Goal: Task Accomplishment & Management: Use online tool/utility

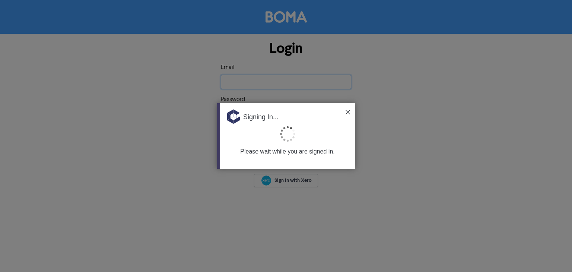
type input "[EMAIL_ADDRESS][DOMAIN_NAME]"
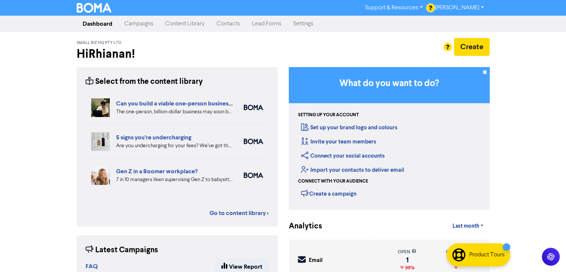
click at [189, 22] on link "Content Library" at bounding box center [184, 23] width 51 height 15
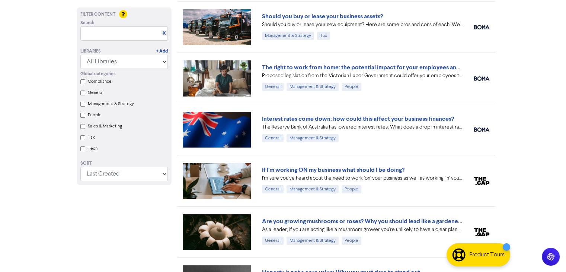
scroll to position [50, 0]
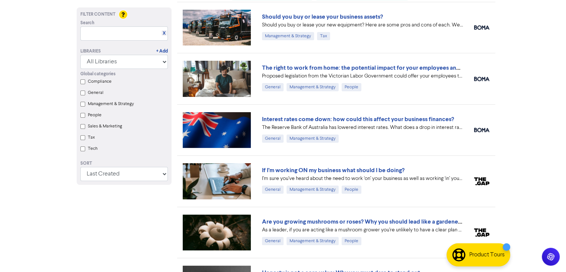
drag, startPoint x: 562, startPoint y: 89, endPoint x: 567, endPoint y: 81, distance: 9.0
click at [566, 81] on html "Support & Resources Video Tutorials FAQ & Guides Marketing Education [PERSON_NA…" at bounding box center [283, 86] width 566 height 272
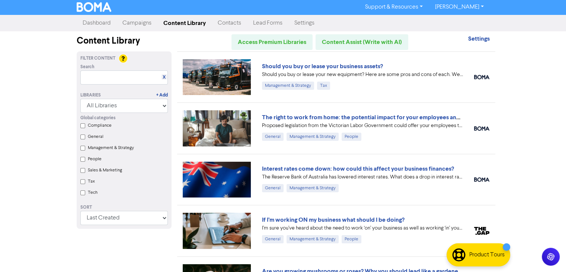
scroll to position [0, 0]
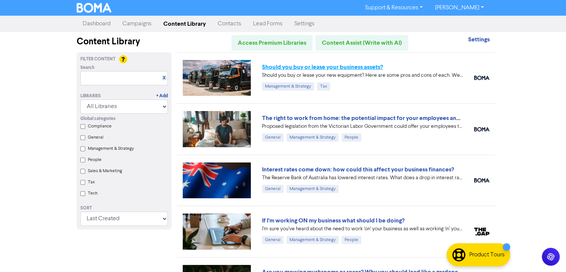
click at [348, 64] on link "Should you buy or lease your business assets?" at bounding box center [322, 66] width 121 height 7
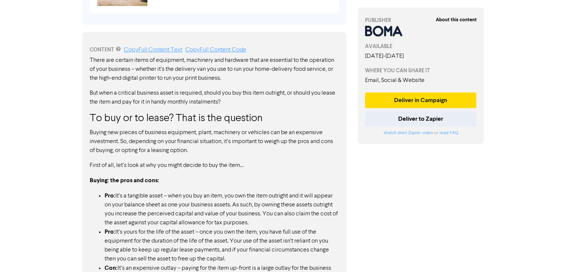
scroll to position [360, 0]
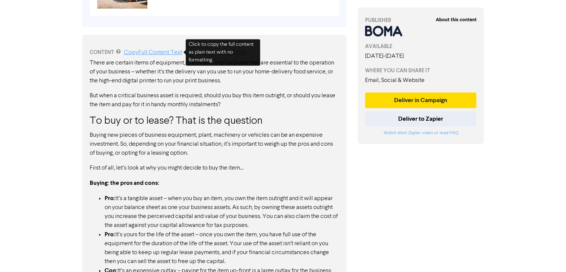
click at [155, 53] on link "Copy Full Content Text" at bounding box center [153, 53] width 58 height 6
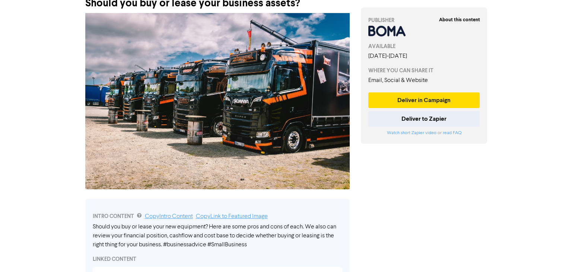
scroll to position [0, 0]
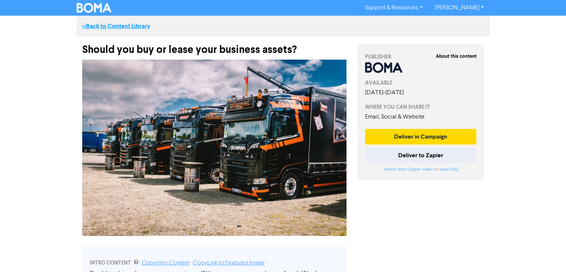
click at [115, 26] on link "<< Back to Content Library" at bounding box center [116, 25] width 68 height 7
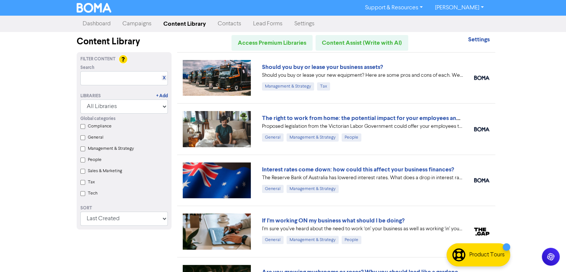
click at [95, 22] on link "Dashboard" at bounding box center [97, 23] width 40 height 15
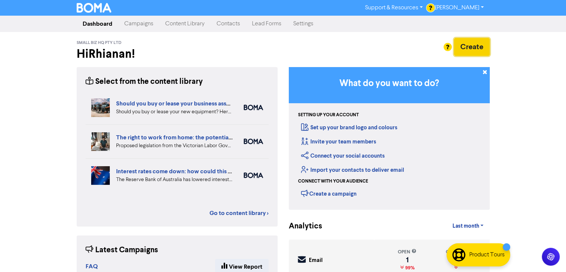
click at [467, 48] on button "Create" at bounding box center [472, 47] width 36 height 18
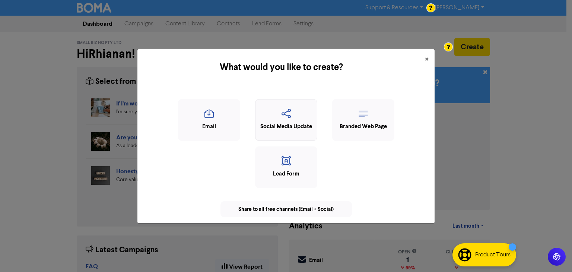
click at [286, 118] on icon "button" at bounding box center [286, 116] width 54 height 14
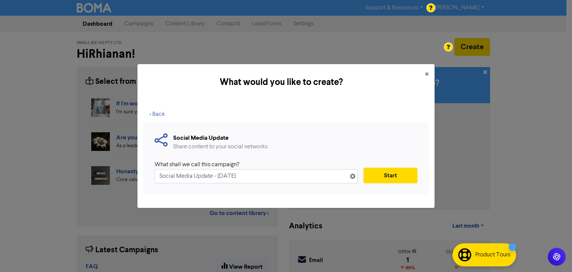
drag, startPoint x: 271, startPoint y: 177, endPoint x: 59, endPoint y: 197, distance: 212.8
click at [59, 197] on div "What would you like to create? × < Back Social Media Update Share content to yo…" at bounding box center [286, 136] width 572 height 272
type input "to lease or to buy?"
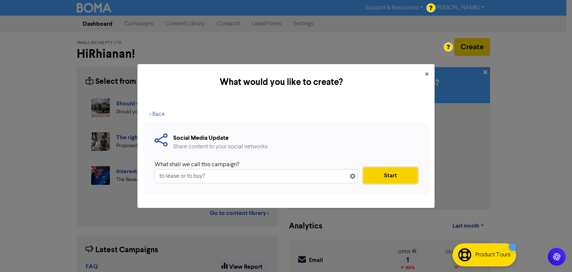
click at [394, 176] on button "Start" at bounding box center [390, 176] width 54 height 16
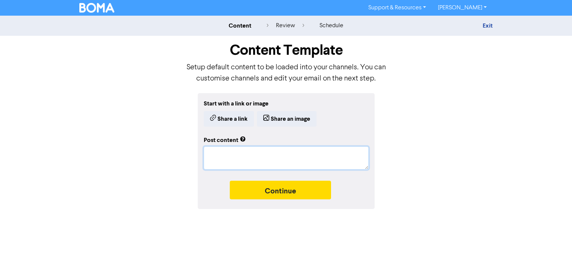
click at [207, 154] on textarea at bounding box center [286, 157] width 165 height 23
paste textarea "To Buy or To Lease?"
type textarea "x"
type textarea "To Buy or To Lease?"
type textarea "x"
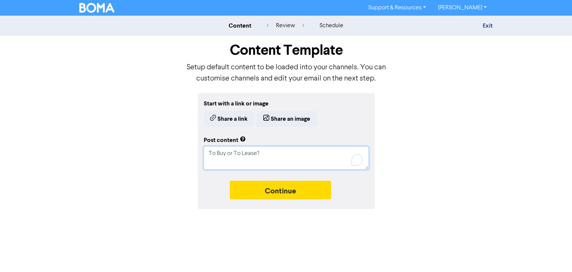
type textarea "To Buy or To Lease?"
paste textarea "Running a business means relying on key assets—whether it’s your delivery van, …"
type textarea "x"
type textarea "To Buy or To Lease? Running a business means relying on key assets—whether it’s…"
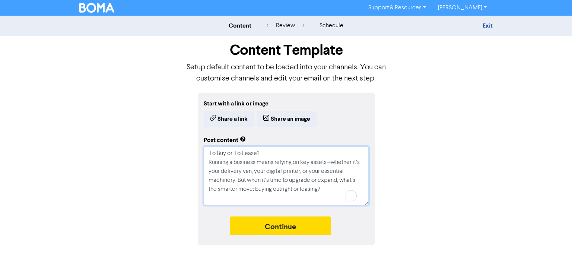
click at [331, 157] on textarea "To Buy or To Lease? Running a business means relying on key assets—whether it’s…" at bounding box center [286, 175] width 165 height 59
type textarea "x"
type textarea "To Buy or To Lease? Running a business means relying on key assetswhether it’s …"
type textarea "x"
type textarea "To Buy or To Lease? Running a business means relying on key assets,whether it’s…"
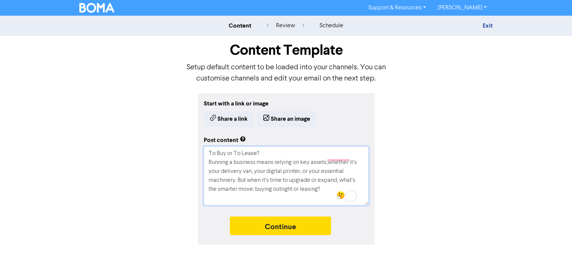
type textarea "x"
click at [248, 173] on textarea "To Buy or To Lease? Running a business means relying on key assets, whether it’…" at bounding box center [286, 175] width 165 height 59
type textarea "To Buy or To Lease? Running a business means relying on key assets, whether it’…"
type textarea "x"
type textarea "To Buy or To Lease? Running a business means relying on key assets, whether it’…"
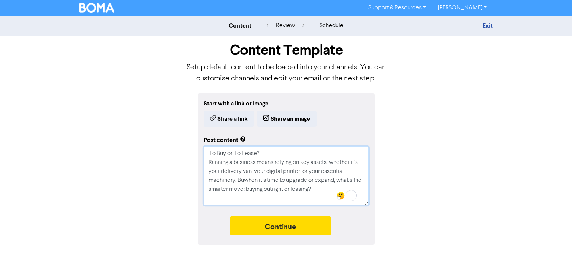
type textarea "x"
type textarea "To Buy or To Lease? Running a business means relying on key assets, whether it’…"
type textarea "x"
type textarea "To Buy or To Lease? Running a business means relying on key assets, whether it’…"
type textarea "x"
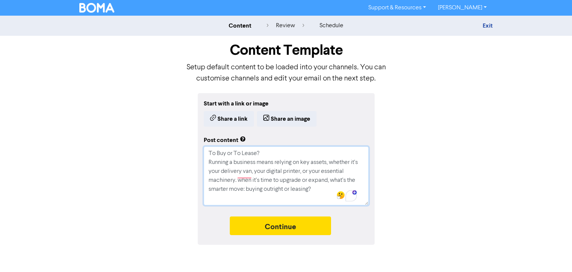
type textarea "To Buy or To Lease? Running a business means relying on key assets, whether it’…"
type textarea "x"
type textarea "To Buy or To Lease? Running a business means relying on key assets, whether it’…"
drag, startPoint x: 218, startPoint y: 184, endPoint x: 280, endPoint y: 189, distance: 62.0
click at [280, 189] on textarea "To Buy or To Lease? Running a business means relying on key assets, whether it’…" at bounding box center [286, 175] width 165 height 59
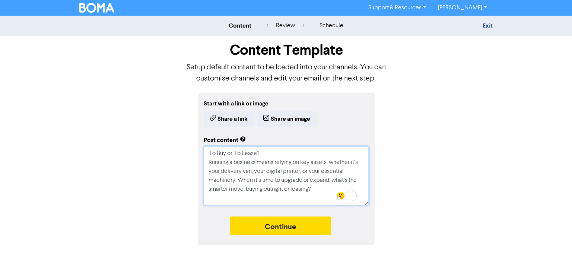
type textarea "x"
type textarea "To Buy or To Lease? Running a business means relying on key assets, whether it’…"
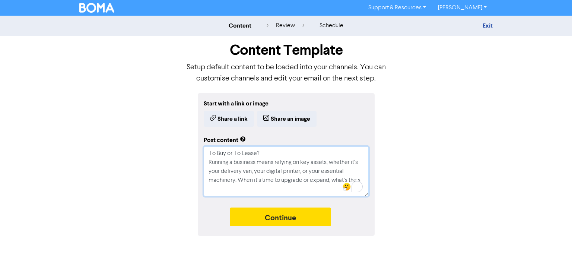
scroll to position [0, 0]
type textarea "x"
type textarea "To Buy or To Lease? Running a business means relying on key assets, whether it’…"
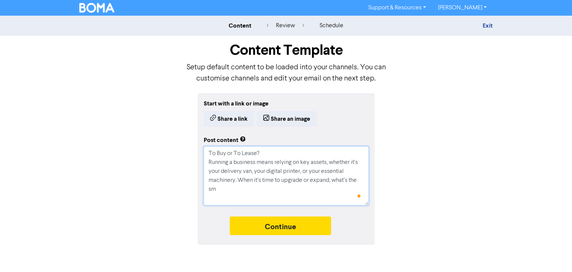
type textarea "x"
type textarea "To Buy or To Lease? Running a business means relying on key assets, whether it’…"
type textarea "x"
type textarea "To Buy or To Lease? Running a business means relying on key assets, whether it’…"
type textarea "x"
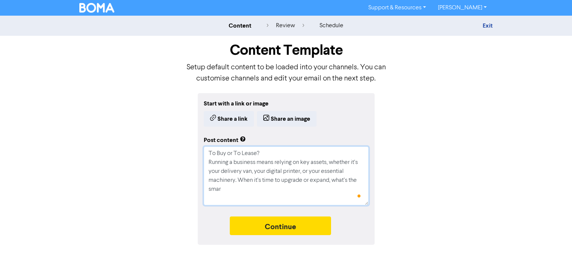
type textarea "To Buy or To Lease? Running a business means relying on key assets, whether it’…"
type textarea "x"
type textarea "To Buy or To Lease? Running a business means relying on key assets, whether it’…"
type textarea "x"
type textarea "To Buy or To Lease? Running a business means relying on key assets, whether it’…"
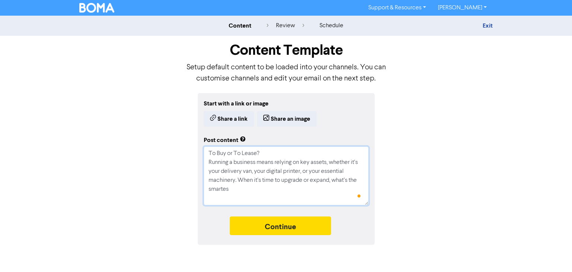
type textarea "x"
type textarea "To Buy or To Lease? Running a business means relying on key assets, whether it’…"
type textarea "x"
type textarea "To Buy or To Lease? Running a business means relying on key assets, whether it’…"
type textarea "x"
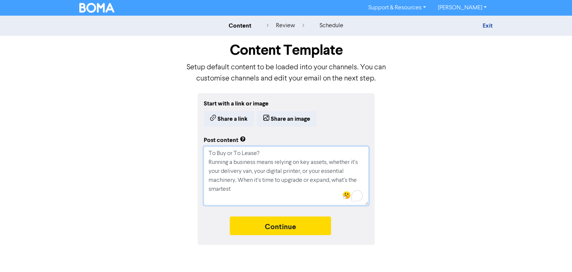
type textarea "To Buy or To Lease? Running a business means relying on key assets, whether it’…"
type textarea "x"
type textarea "To Buy or To Lease? Running a business means relying on key assets, whether it’…"
type textarea "x"
type textarea "To Buy or To Lease? Running a business means relying on key assets, whether it’…"
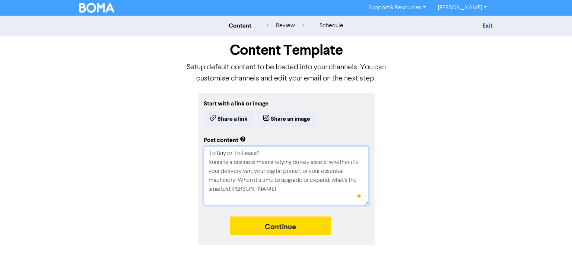
type textarea "x"
type textarea "To Buy or To Lease? Running a business means relying on key assets, whether it’…"
type textarea "x"
type textarea "To Buy or To Lease? Running a business means relying on key assets, whether it’…"
type textarea "x"
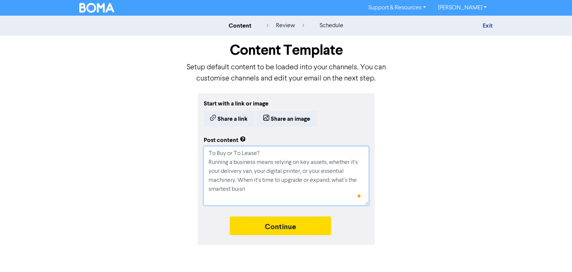
type textarea "To Buy or To Lease? Running a business means relying on key assets, whether it’…"
type textarea "x"
type textarea "To Buy or To Lease? Running a business means relying on key assets, whether it’…"
type textarea "x"
type textarea "To Buy or To Lease? Running a business means relying on key assets, whether it’…"
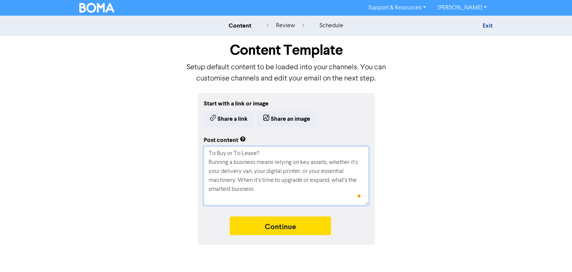
type textarea "x"
type textarea "To Buy or To Lease? Running a business means relying on key assets, whether it’…"
type textarea "x"
type textarea "To Buy or To Lease? Running a business means relying on key assets, whether it’…"
type textarea "x"
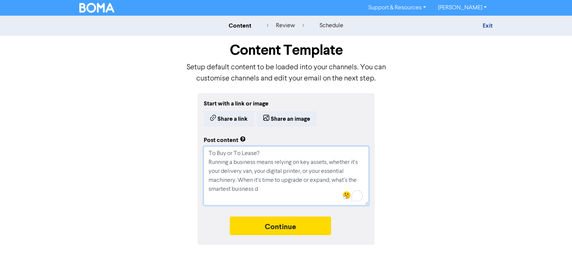
type textarea "To Buy or To Lease? Running a business means relying on key assets, whether it’…"
type textarea "x"
type textarea "To Buy or To Lease? Running a business means relying on key assets, whether it’…"
type textarea "x"
type textarea "To Buy or To Lease? Running a business means relying on key assets, whether it’…"
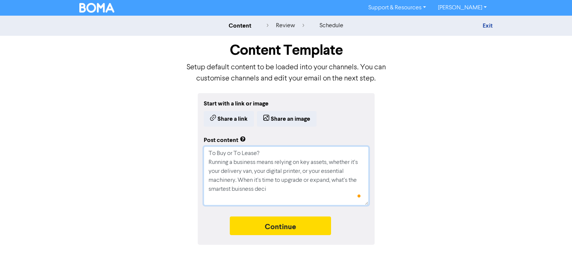
type textarea "x"
type textarea "To Buy or To Lease? Running a business means relying on key assets, whether it’…"
type textarea "x"
type textarea "To Buy or To Lease? Running a business means relying on key assets, whether it’…"
type textarea "x"
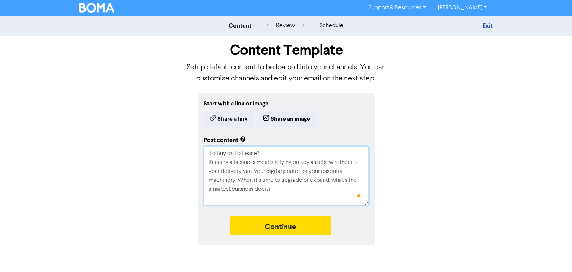
type textarea "To Buy or To Lease? Running a business means relying on key assets, whether it’…"
type textarea "x"
type textarea "To Buy or To Lease? Running a business means relying on key assets, whether it’…"
type textarea "x"
type textarea "To Buy or To Lease? Running a business means relying on key assets, whether it’…"
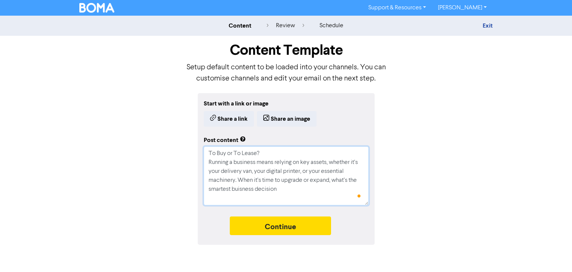
type textarea "x"
type textarea "To Buy or To Lease? Running a business means relying on key assets, whether it’…"
type textarea "x"
type textarea "To Buy or To Lease? Running a business means relying on key assets, whether it’…"
type textarea "x"
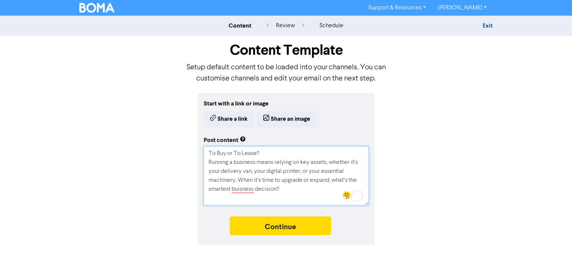
type textarea "To Buy or To Lease? Running a business means relying on key assets, whether it’…"
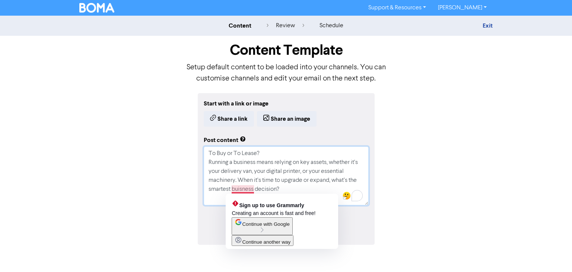
click at [243, 192] on textarea "To Buy or To Lease? Running a business means relying on key assets, whether it’…" at bounding box center [286, 175] width 165 height 59
type textarea "x"
type textarea "To Buy or To Lease? Running a business means relying on key assets, whether it’…"
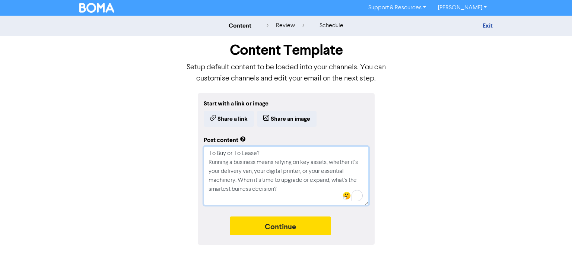
type textarea "x"
type textarea "To Buy or To Lease? Running a business means relying on key assets, whether it’…"
type textarea "x"
type textarea "To Buy or To Lease? Running a business means relying on key assets, whether it’…"
type textarea "x"
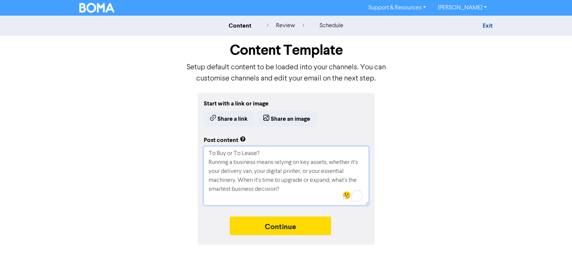
type textarea "To Buy or To Lease? Running a business means relying on key assets, whether it’…"
click at [286, 189] on textarea "To Buy or To Lease? Running a business means relying on key assets, whether it’…" at bounding box center [286, 175] width 165 height 59
type textarea "x"
type textarea "To Buy or To Lease? Running a business means relying on key assets, whether it’…"
type textarea "x"
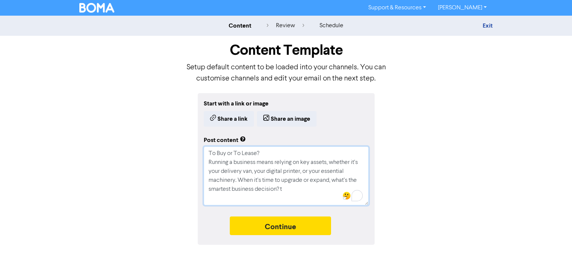
type textarea "To Buy or To Lease? Running a business means relying on key assets, whether it’…"
type textarea "x"
type textarea "To Buy or To Lease? Running a business means relying on key assets, whether it’…"
type textarea "x"
type textarea "To Buy or To Lease? Running a business means relying on key assets, whether it’…"
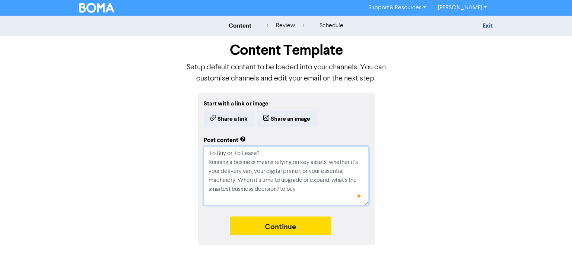
type textarea "x"
type textarea "To Buy or To Lease? Running a business means relying on key assets, whether it’…"
type textarea "x"
type textarea "To Buy or To Lease? Running a business means relying on key assets, whether it’…"
type textarea "x"
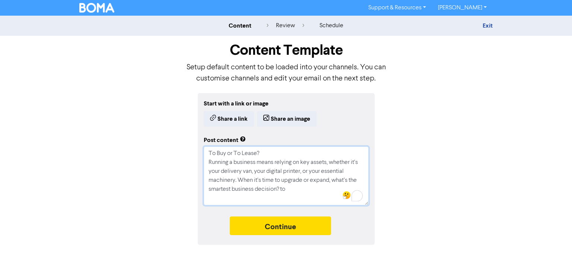
type textarea "To Buy or To Lease? Running a business means relying on key assets, whether it’…"
type textarea "x"
type textarea "To Buy or To Lease? Running a business means relying on key assets, whether it’…"
type textarea "x"
type textarea "To Buy or To Lease? Running a business means relying on key assets, whether it’…"
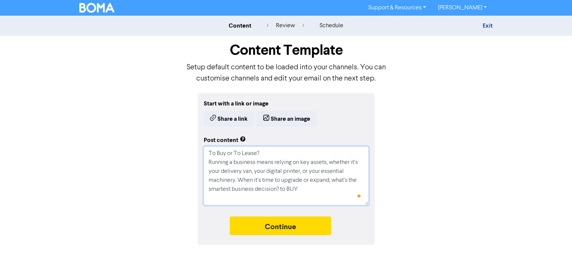
type textarea "x"
type textarea "To Buy or To Lease? Running a business means relying on key assets, whether it’…"
type textarea "x"
type textarea "To Buy or To Lease? Running a business means relying on key assets, whether it’…"
type textarea "x"
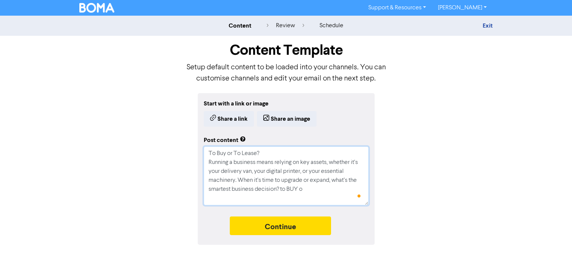
type textarea "To Buy or To Lease? Running a business means relying on key assets, whether it’…"
type textarea "x"
type textarea "To Buy or To Lease? Running a business means relying on key assets, whether it’…"
type textarea "x"
type textarea "To Buy or To Lease? Running a business means relying on key assets, whether it’…"
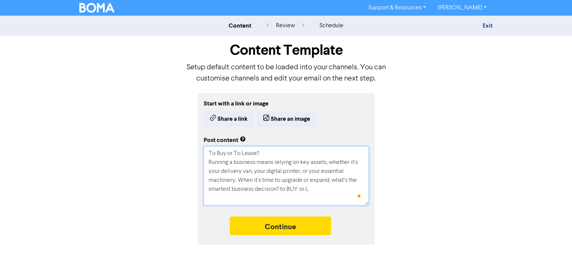
type textarea "x"
type textarea "To Buy or To Lease? Running a business means relying on key assets, whether it’…"
type textarea "x"
type textarea "To Buy or To Lease? Running a business means relying on key assets, whether it’…"
type textarea "x"
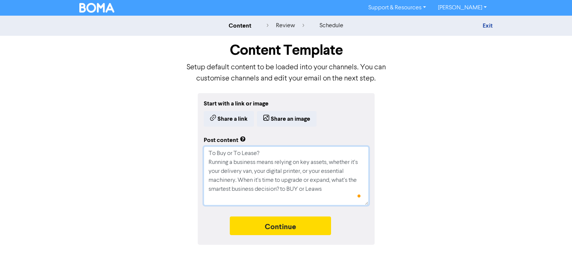
type textarea "To Buy or To Lease? Running a business means relying on key assets, whether it’…"
type textarea "x"
type textarea "To Buy or To Lease? Running a business means relying on key assets, whether it’…"
type textarea "x"
type textarea "To Buy or To Lease? Running a business means relying on key assets, whether it’…"
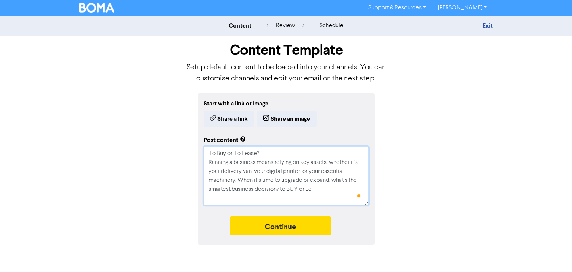
type textarea "x"
type textarea "To Buy or To Lease? Running a business means relying on key assets, whether it’…"
type textarea "x"
type textarea "To Buy or To Lease? Running a business means relying on key assets, whether it’…"
type textarea "x"
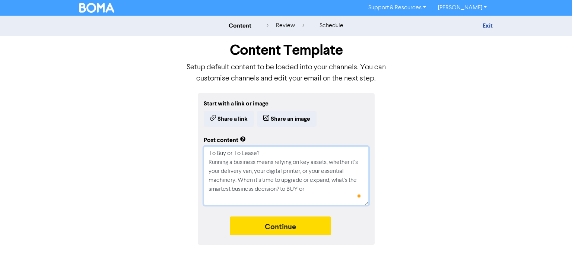
type textarea "To Buy or To Lease? Running a business means relying on key assets, whether it’…"
type textarea "x"
type textarea "To Buy or To Lease? Running a business means relying on key assets, whether it’…"
type textarea "x"
type textarea "To Buy or To Lease? Running a business means relying on key assets, whether it’…"
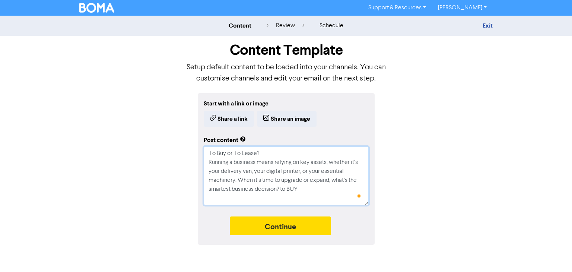
type textarea "x"
type textarea "To Buy or To Lease? Running a business means relying on key assets, whether it’…"
type textarea "x"
type textarea "To Buy or To Lease? Running a business means relying on key assets, whether it’…"
type textarea "x"
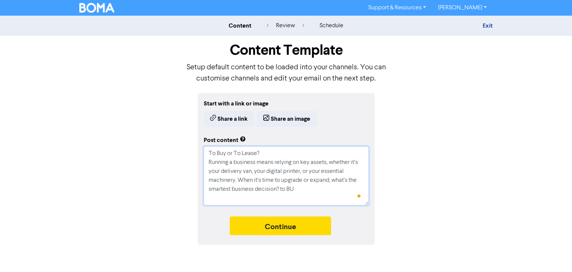
type textarea "To Buy or To Lease? Running a business means relying on key assets, whether it’…"
type textarea "x"
type textarea "To Buy or To Lease? Running a business means relying on key assets, whether it’…"
type textarea "x"
type textarea "To Buy or To Lease? Running a business means relying on key assets, whether it’…"
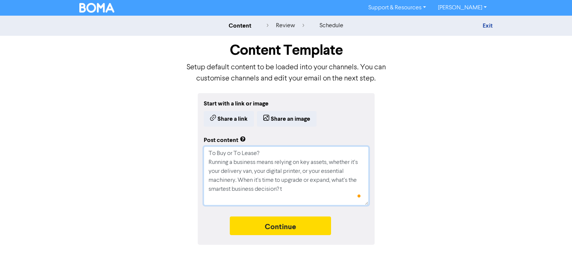
type textarea "x"
type textarea "To Buy or To Lease? Running a business means relying on key assets, whether it’…"
type textarea "x"
type textarea "To Buy or To Lease? Running a business means relying on key assets, whether it’…"
type textarea "x"
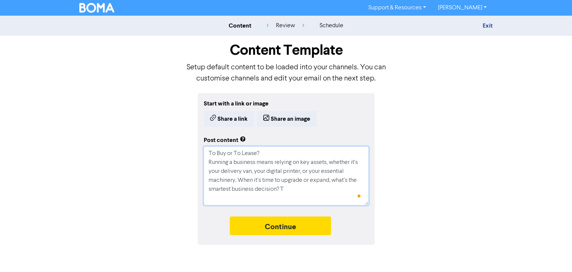
type textarea "To Buy or To Lease? Running a business means relying on key assets, whether it’…"
type textarea "x"
type textarea "To Buy or To Lease? Running a business means relying on key assets, whether it’…"
type textarea "x"
type textarea "To Buy or To Lease? Running a business means relying on key assets, whether it’…"
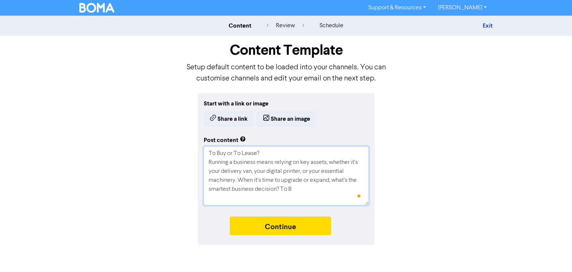
type textarea "x"
type textarea "To Buy or To Lease? Running a business means relying on key assets, whether it’…"
type textarea "x"
type textarea "To Buy or To Lease? Running a business means relying on key assets, whether it’…"
type textarea "x"
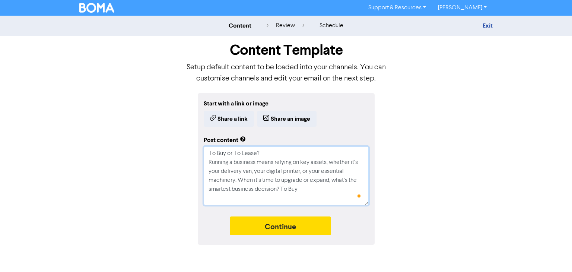
type textarea "To Buy or To Lease? Running a business means relying on key assets, whether it’…"
type textarea "x"
type textarea "To Buy or To Lease? Running a business means relying on key assets, whether it’…"
type textarea "x"
type textarea "To Buy or To Lease? Running a business means relying on key assets, whether it’…"
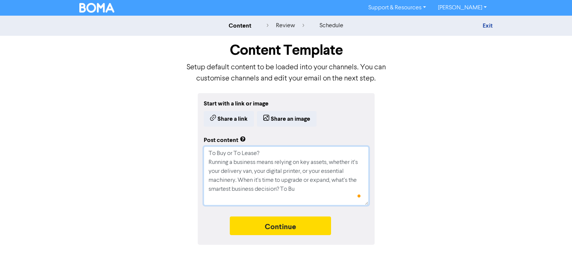
type textarea "x"
type textarea "To Buy or To Lease? Running a business means relying on key assets, whether it’…"
type textarea "x"
type textarea "To Buy or To Lease? Running a business means relying on key assets, whether it’…"
type textarea "x"
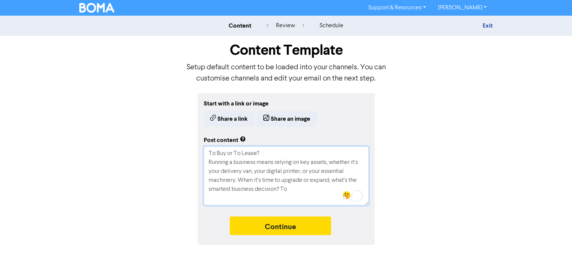
type textarea "To Buy or To Lease? Running a business means relying on key assets, whether it’…"
type textarea "x"
type textarea "To Buy or To Lease? Running a business means relying on key assets, whether it’…"
type textarea "x"
type textarea "To Buy or To Lease? Running a business means relying on key assets, whether it’…"
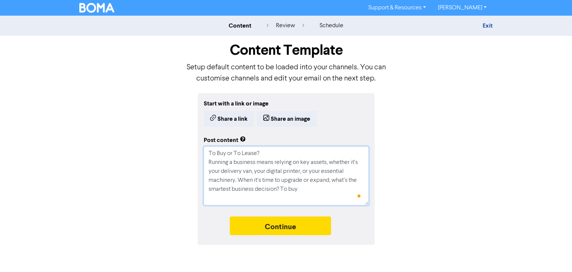
type textarea "x"
type textarea "To Buy or To Lease? Running a business means relying on key assets, whether it’…"
type textarea "x"
type textarea "To Buy or To Lease? Running a business means relying on key assets, whether it’…"
type textarea "x"
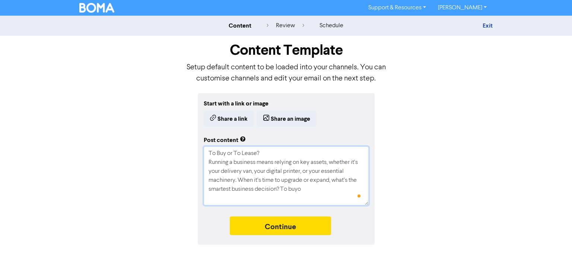
type textarea "To Buy or To Lease? Running a business means relying on key assets, whether it’…"
type textarea "x"
type textarea "To Buy or To Lease? Running a business means relying on key assets, whether it’…"
type textarea "x"
type textarea "To Buy or To Lease? Running a business means relying on key assets, whether it’…"
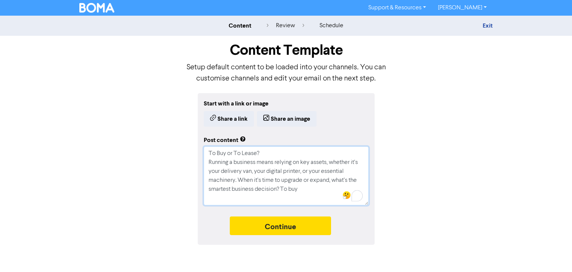
type textarea "x"
type textarea "To Buy or To Lease? Running a business means relying on key assets, whether it’…"
type textarea "x"
type textarea "To Buy or To Lease? Running a business means relying on key assets, whether it’…"
type textarea "x"
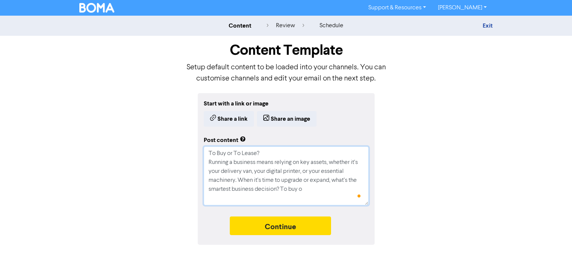
type textarea "To Buy or To Lease? Running a business means relying on key assets, whether it’…"
type textarea "x"
type textarea "To Buy or To Lease? Running a business means relying on key assets, whether it’…"
type textarea "x"
type textarea "To Buy or To Lease? Running a business means relying on key assets, whether it’…"
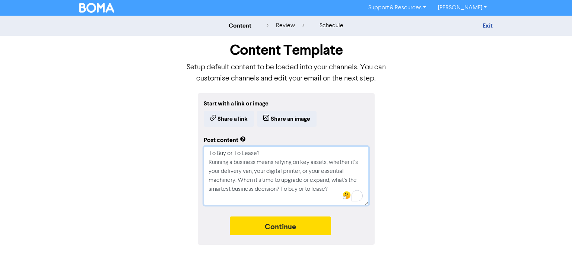
click at [278, 190] on textarea "To Buy or To Lease? Running a business means relying on key assets, whether it’…" at bounding box center [286, 175] width 165 height 59
click at [300, 200] on textarea "To Buy or To Lease? Running a business means relying on key assets, whether it’…" at bounding box center [286, 175] width 165 height 59
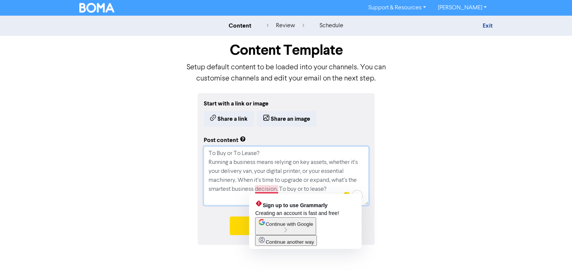
click at [262, 192] on textarea "To Buy or To Lease? Running a business means relying on key assets, whether it’…" at bounding box center [286, 175] width 165 height 59
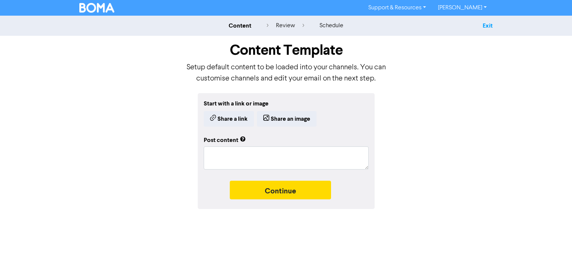
click at [487, 23] on link "Exit" at bounding box center [487, 25] width 10 height 7
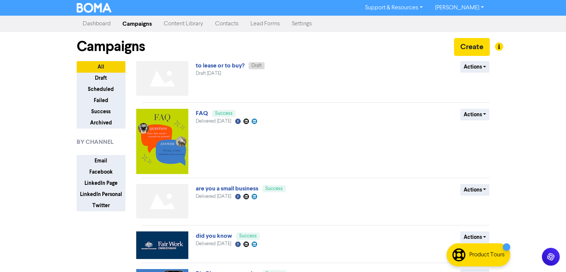
click at [99, 20] on link "Dashboard" at bounding box center [97, 23] width 40 height 15
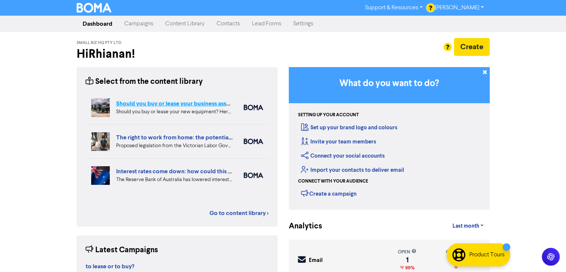
click at [204, 103] on link "Should you buy or lease your business assets?" at bounding box center [176, 103] width 121 height 7
